Goal: Information Seeking & Learning: Find specific page/section

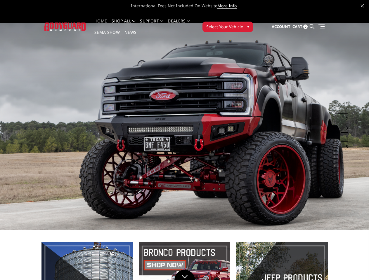
click at [157, 21] on li "Support FAQ Install Instructions Shipping Warranty Terms & Conditions Cancellat…" at bounding box center [152, 24] width 28 height 11
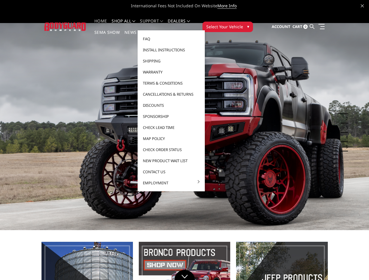
click at [157, 25] on li "Support FAQ Install Instructions Shipping Warranty Terms & Conditions Cancellat…" at bounding box center [152, 24] width 28 height 11
